Goal: Task Accomplishment & Management: Complete application form

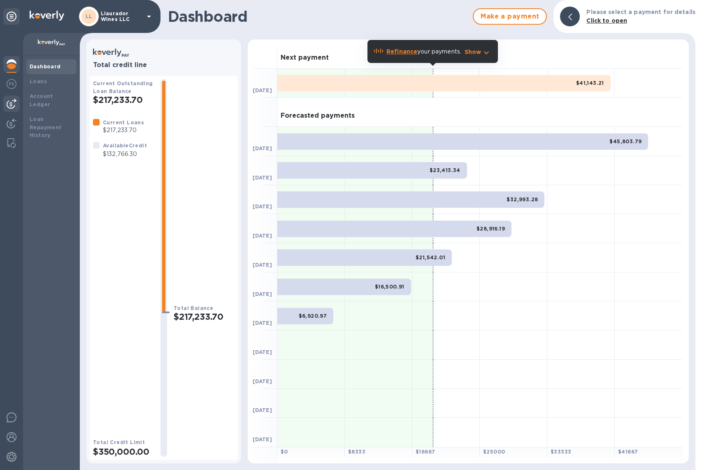
click at [12, 105] on img at bounding box center [12, 104] width 10 height 10
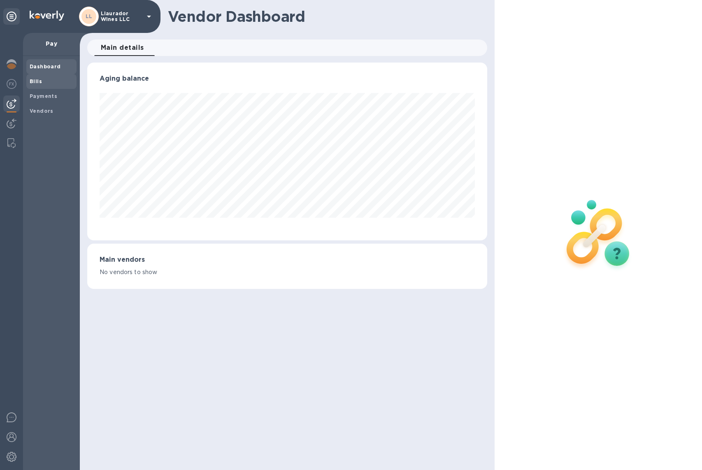
scroll to position [178, 400]
click at [40, 81] on b "Bills" at bounding box center [36, 81] width 12 height 6
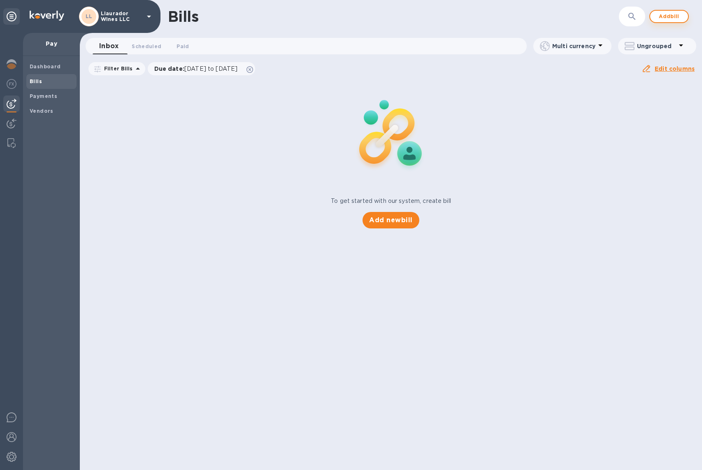
click at [669, 17] on span "Add bill" at bounding box center [669, 17] width 25 height 10
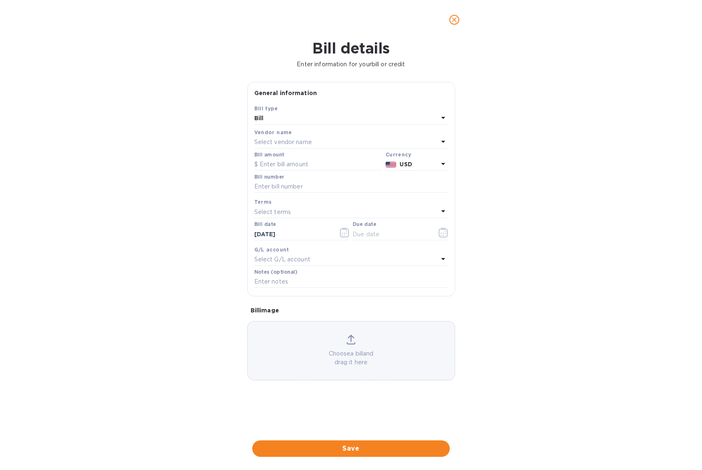
click at [274, 143] on p "Select vendor name" at bounding box center [283, 142] width 58 height 9
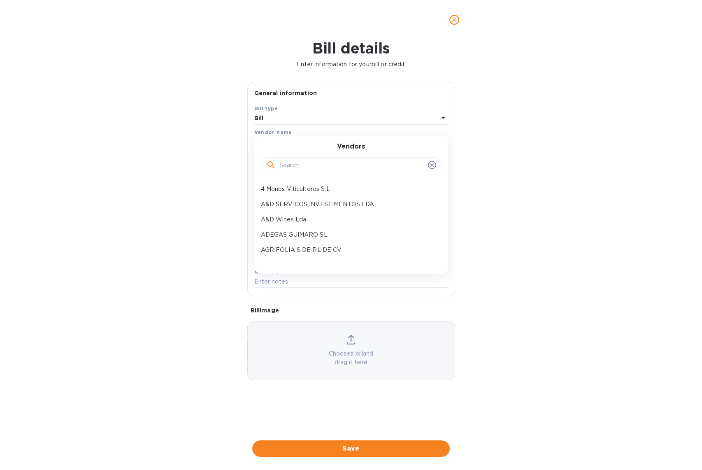
click at [293, 169] on input "text" at bounding box center [351, 165] width 145 height 12
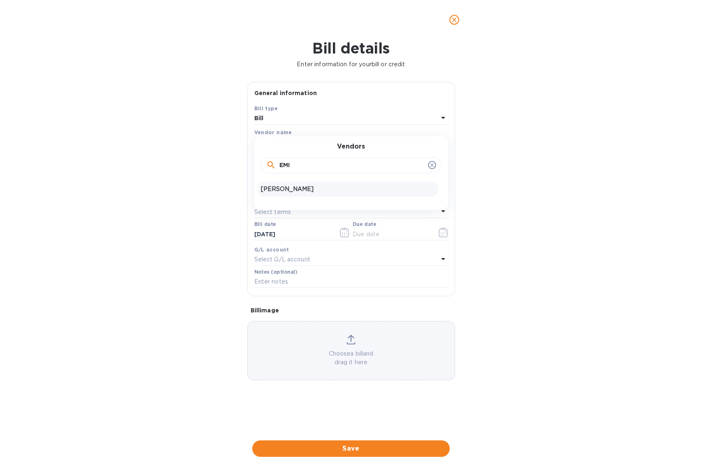
type input "EMI"
click at [299, 187] on p "[PERSON_NAME]" at bounding box center [348, 189] width 174 height 9
click at [288, 165] on input "text" at bounding box center [318, 164] width 128 height 12
type input "355.82"
click at [261, 186] on input "text" at bounding box center [351, 187] width 194 height 12
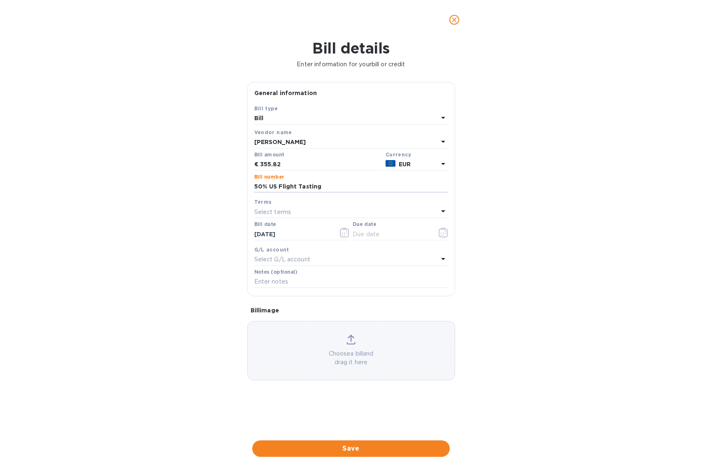
type input "50% US Flight Tasting"
click at [284, 209] on p "Select terms" at bounding box center [272, 212] width 37 height 9
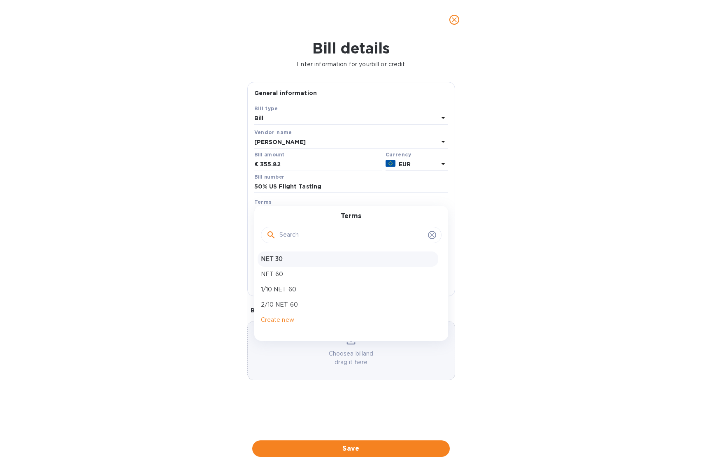
click at [295, 255] on p "NET 30" at bounding box center [348, 259] width 174 height 9
type input "[DATE]"
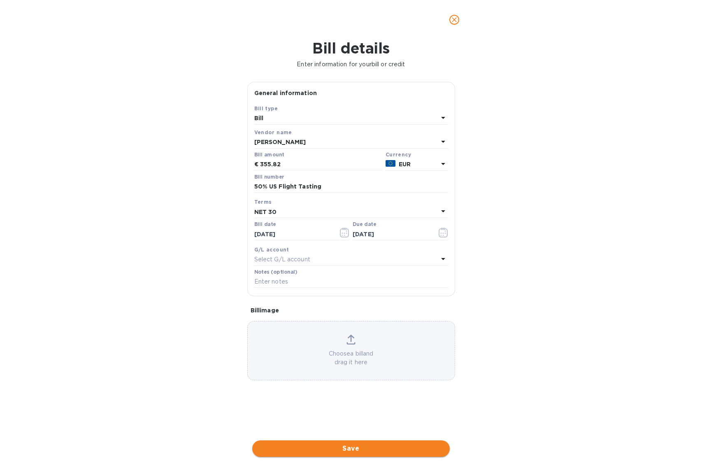
click at [371, 443] on span "Save" at bounding box center [351, 448] width 184 height 10
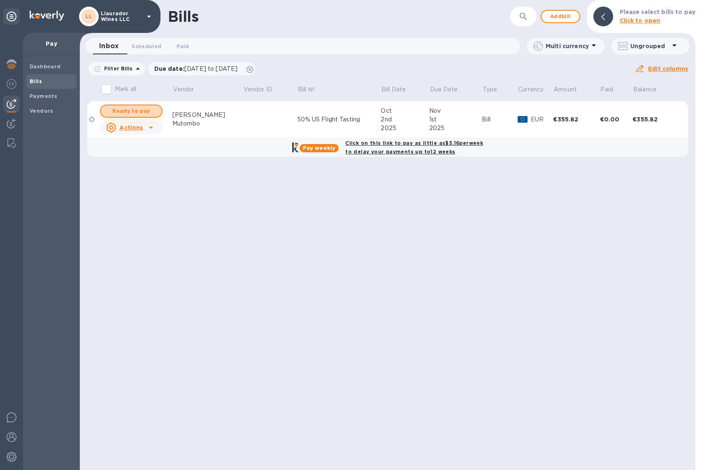
click at [135, 109] on span "Ready to pay" at bounding box center [131, 111] width 48 height 10
checkbox input "false"
click at [268, 115] on td at bounding box center [270, 119] width 54 height 37
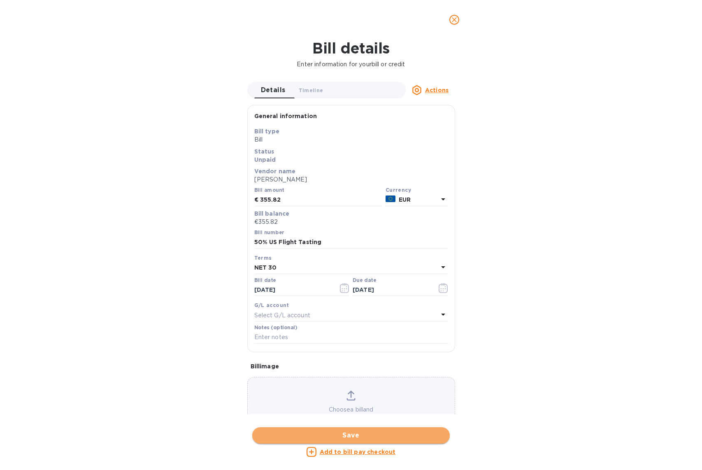
click at [375, 430] on span "Save" at bounding box center [351, 435] width 184 height 10
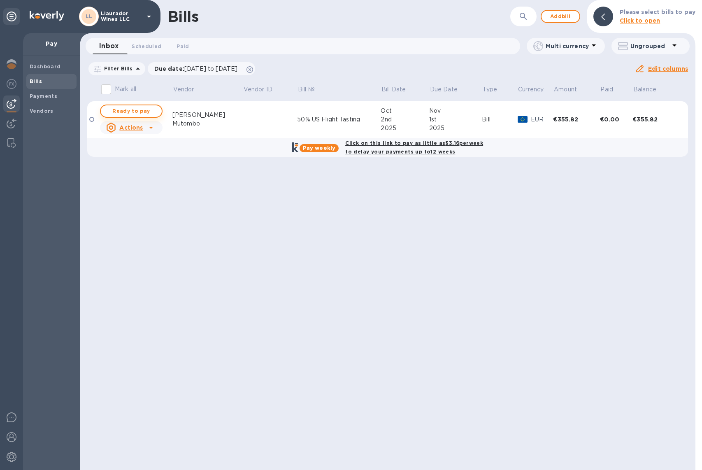
click at [132, 110] on span "Ready to pay" at bounding box center [131, 111] width 48 height 10
checkbox input "true"
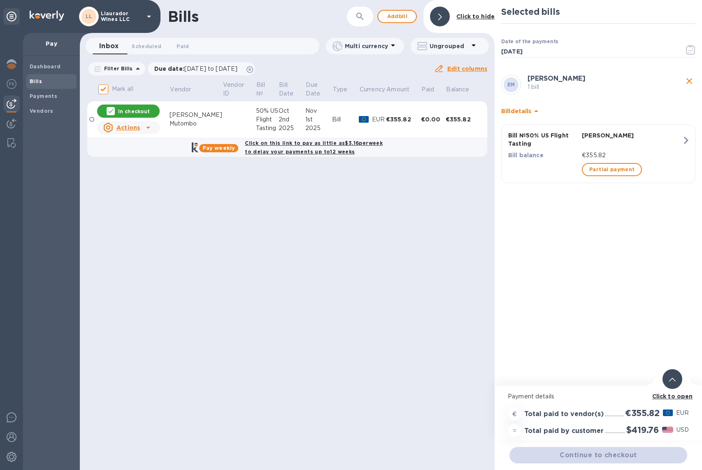
click at [666, 394] on b "Click to open" at bounding box center [672, 396] width 41 height 7
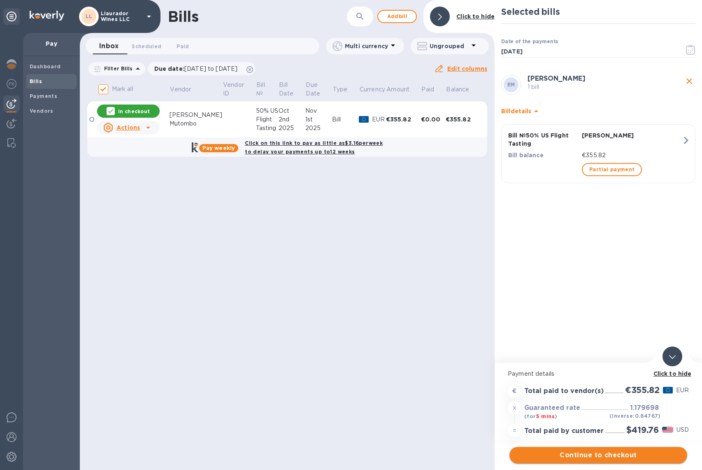
click at [631, 457] on span "Continue to checkout" at bounding box center [598, 455] width 165 height 10
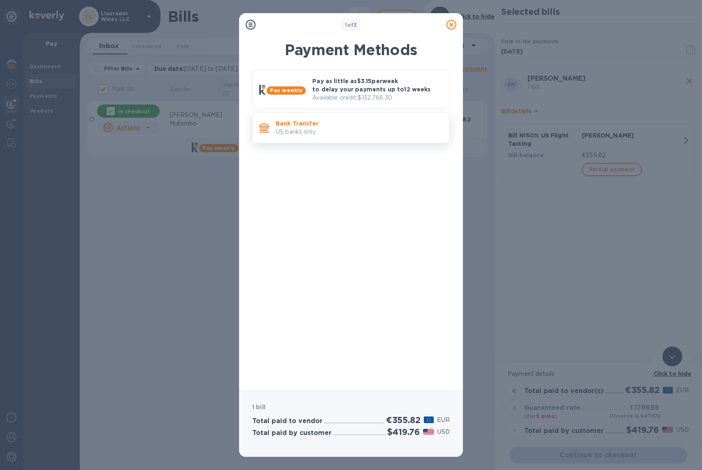
click at [313, 124] on p "Bank Transfer" at bounding box center [359, 123] width 167 height 8
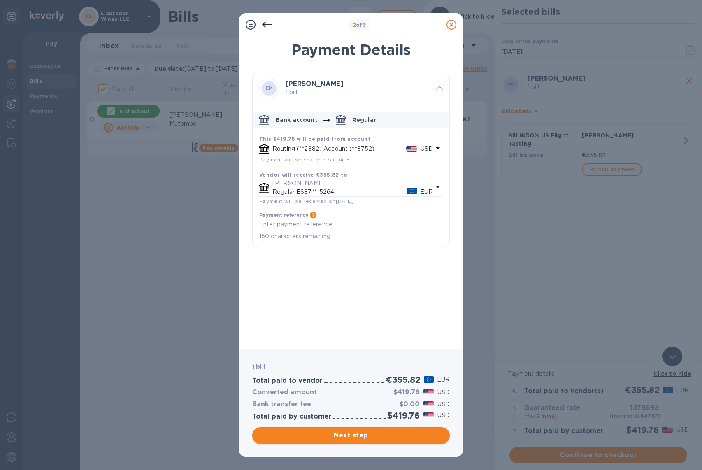
click at [392, 435] on span "Next step" at bounding box center [351, 435] width 184 height 10
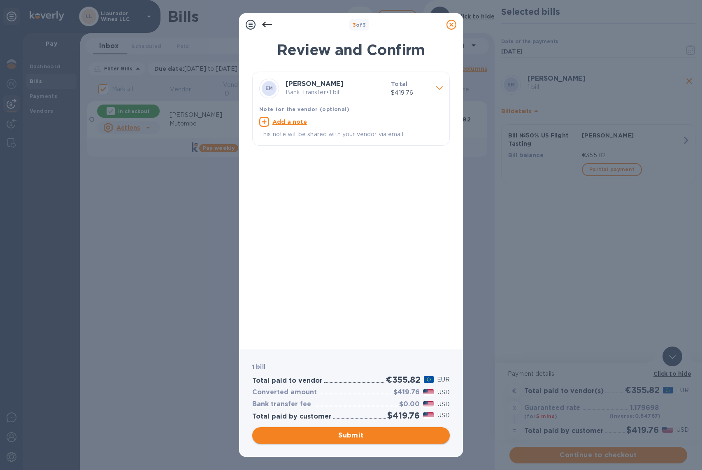
click at [355, 434] on span "Submit" at bounding box center [351, 435] width 184 height 10
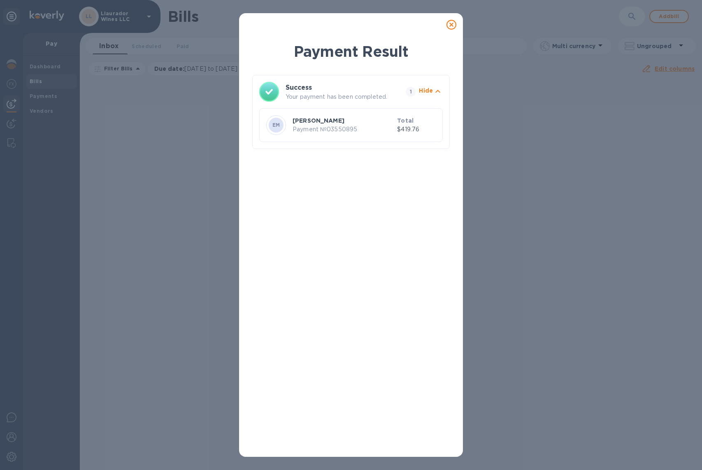
click at [451, 22] on icon at bounding box center [451, 25] width 10 height 10
